Goal: Transaction & Acquisition: Purchase product/service

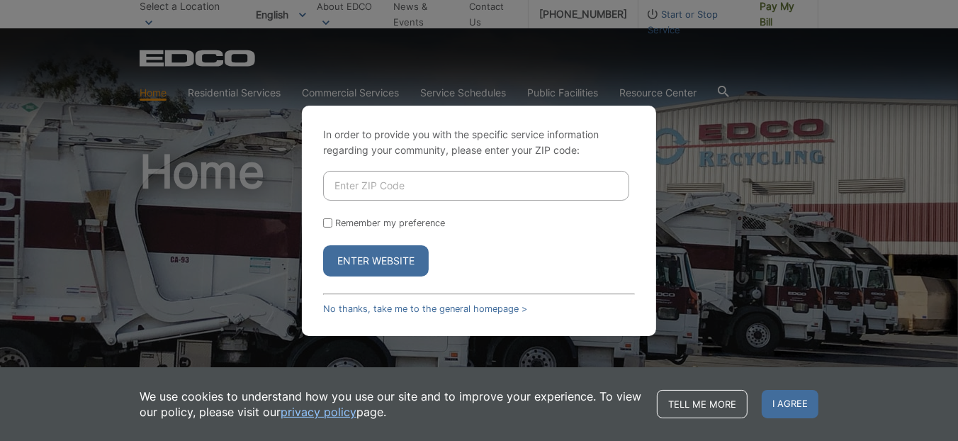
click at [380, 186] on input "Enter ZIP Code" at bounding box center [476, 186] width 306 height 30
click at [387, 269] on button "Enter Website" at bounding box center [376, 260] width 106 height 31
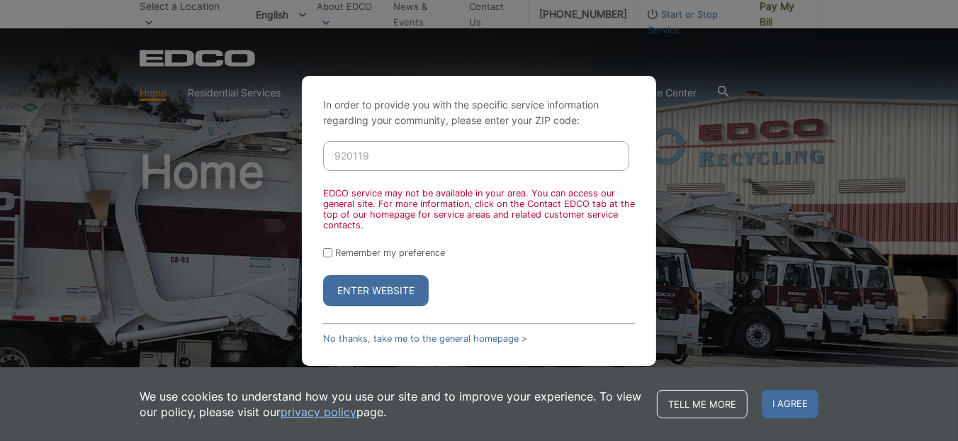
click at [385, 158] on input "920119" at bounding box center [476, 156] width 306 height 30
type input "92019"
click at [409, 287] on button "Enter Website" at bounding box center [376, 290] width 106 height 31
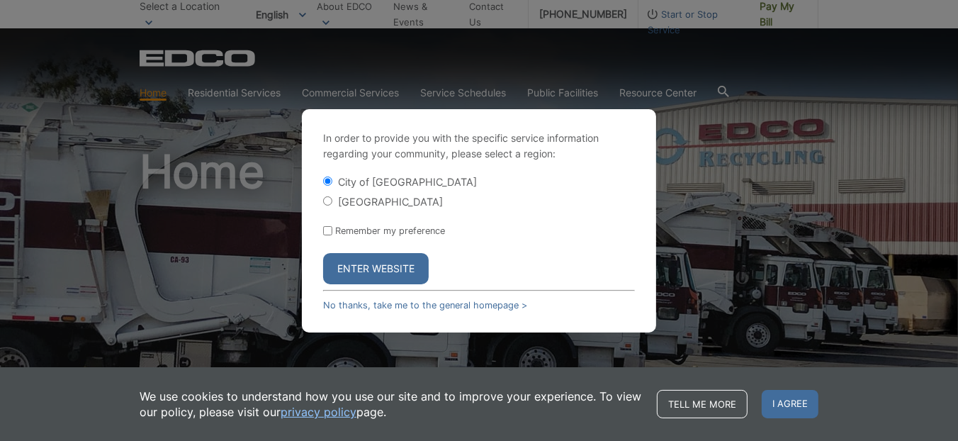
click at [378, 266] on button "Enter Website" at bounding box center [376, 268] width 106 height 31
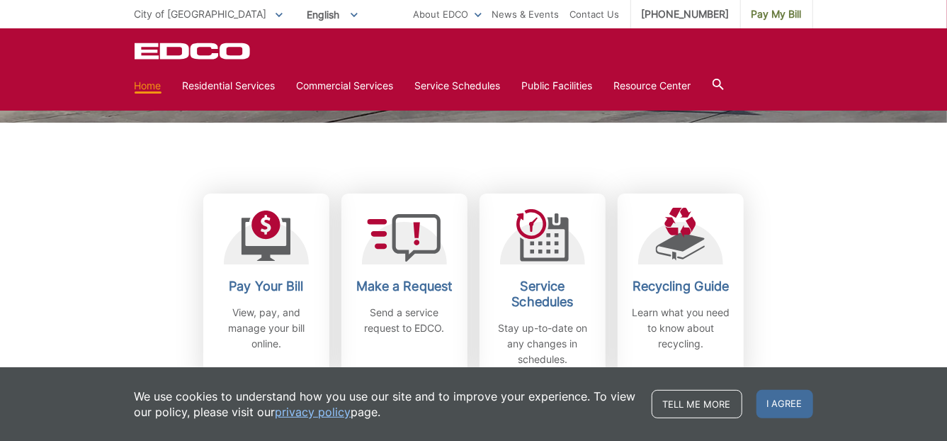
scroll to position [353, 0]
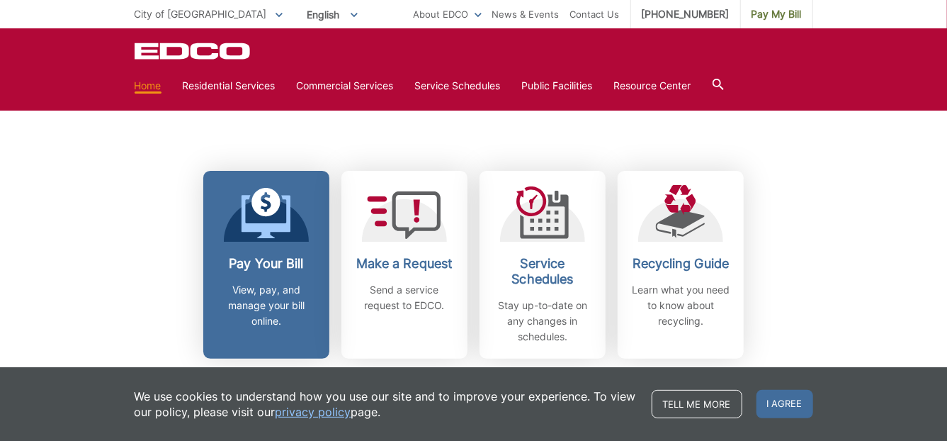
click at [270, 205] on icon at bounding box center [267, 213] width 50 height 51
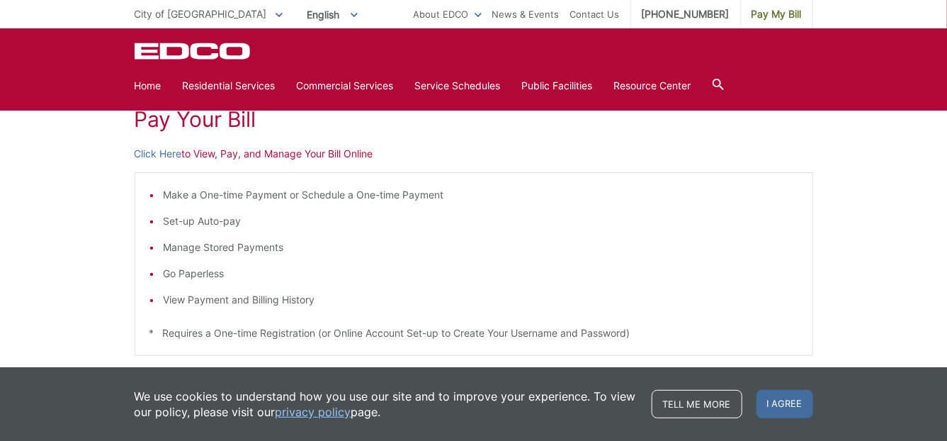
scroll to position [283, 0]
